Goal: Task Accomplishment & Management: Manage account settings

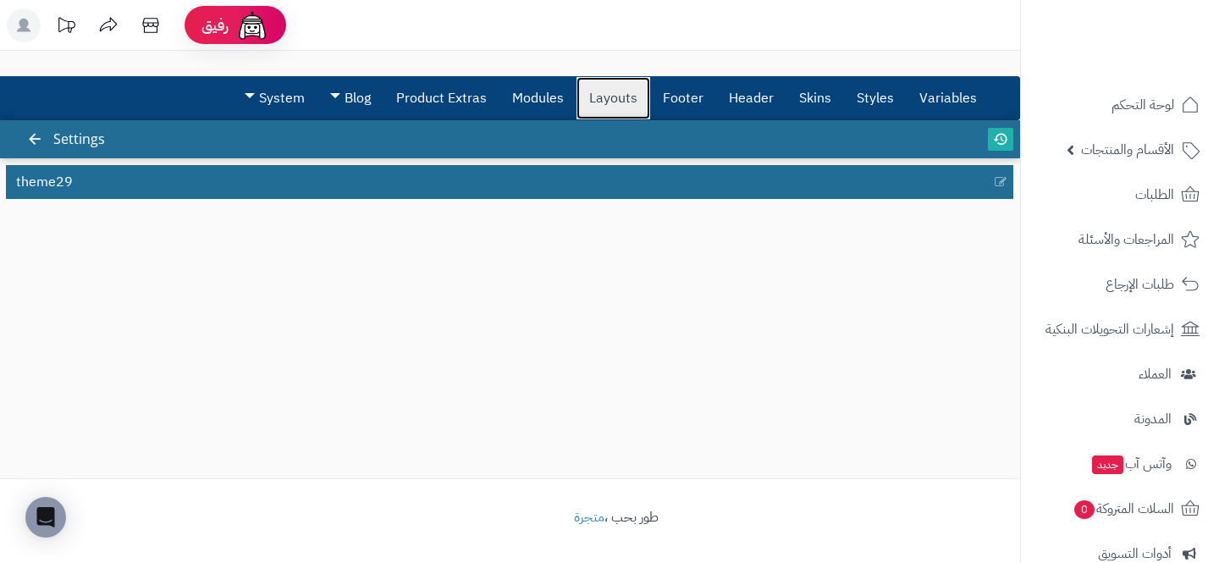
click at [616, 113] on link "Layouts" at bounding box center [613, 98] width 74 height 42
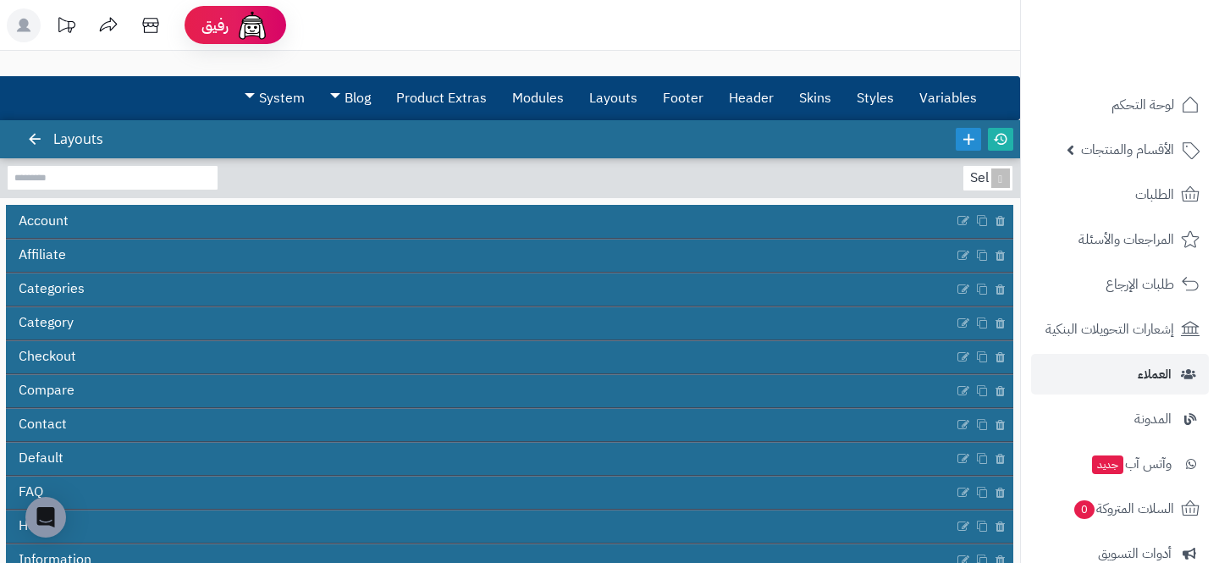
scroll to position [256, 0]
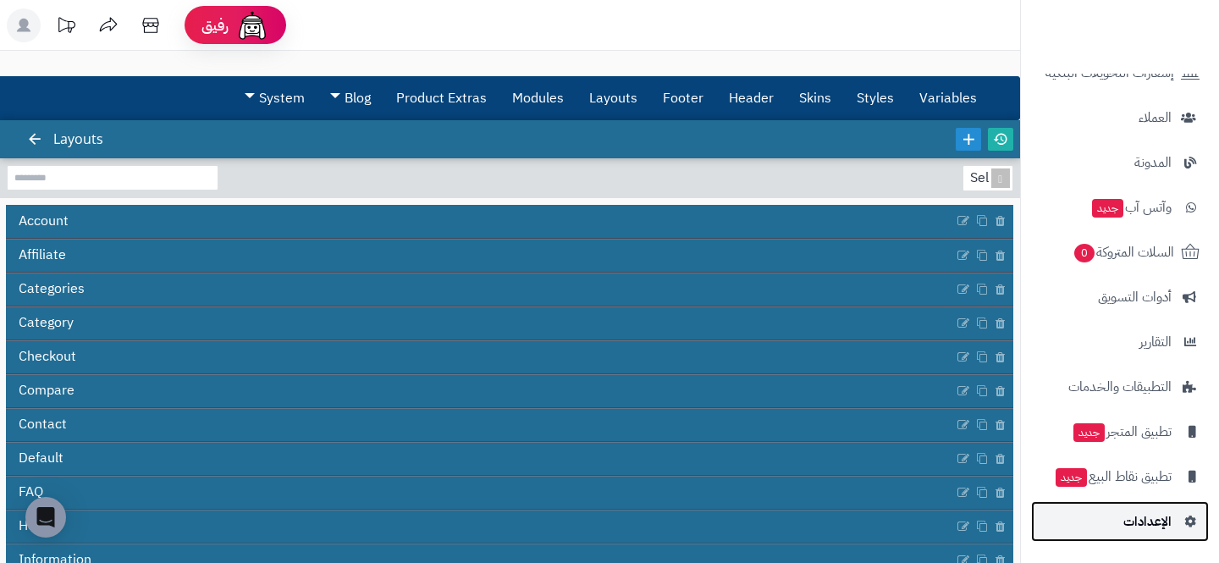
click at [1115, 530] on link "الإعدادات" at bounding box center [1120, 521] width 178 height 41
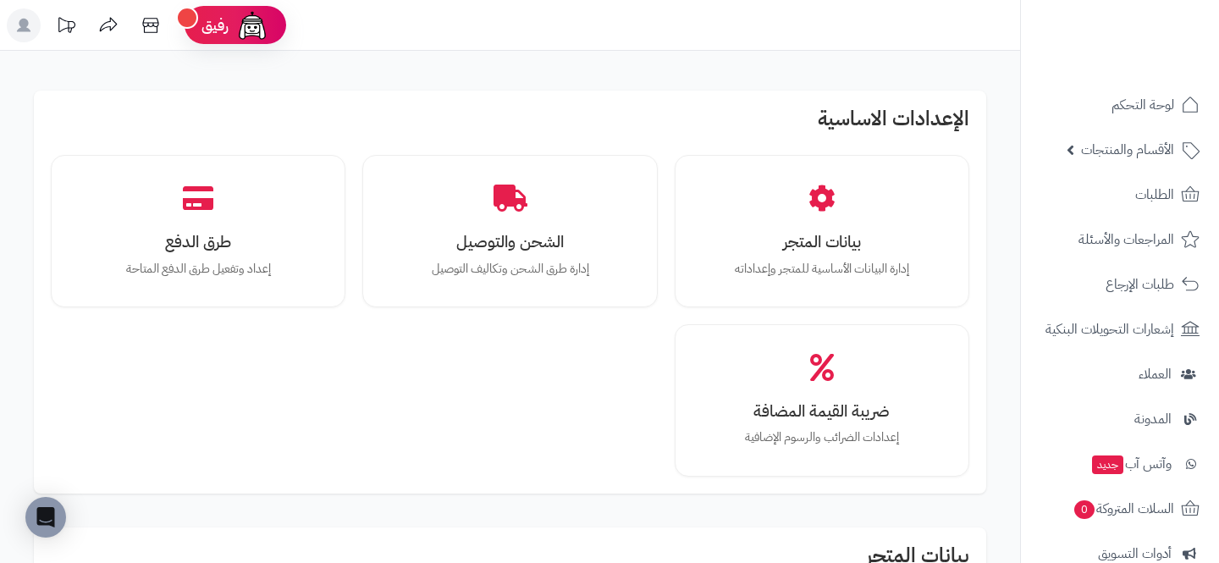
click at [533, 400] on div "بيانات المتجر إدارة البيانات الأساسية للمتجر وإعداداته الشحن والتوصيل إدارة طرق…" at bounding box center [510, 315] width 918 height 321
